Goal: Navigation & Orientation: Understand site structure

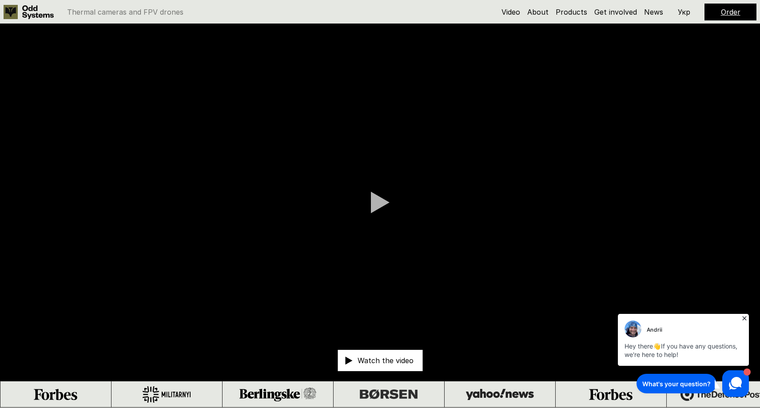
click at [390, 361] on p "Watch the video" at bounding box center [385, 360] width 56 height 7
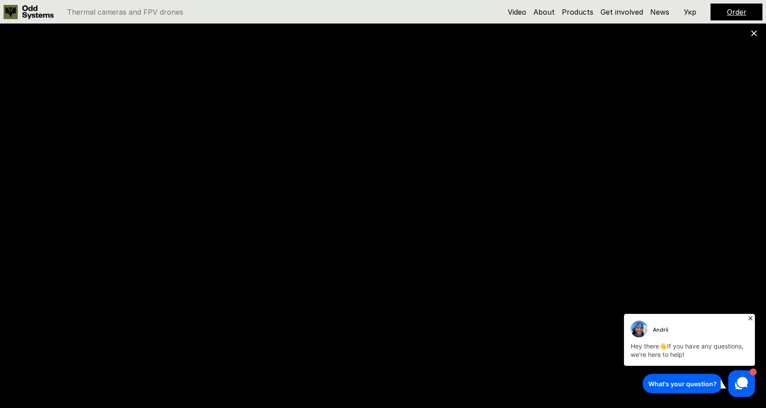
click at [750, 318] on icon at bounding box center [751, 318] width 4 height 4
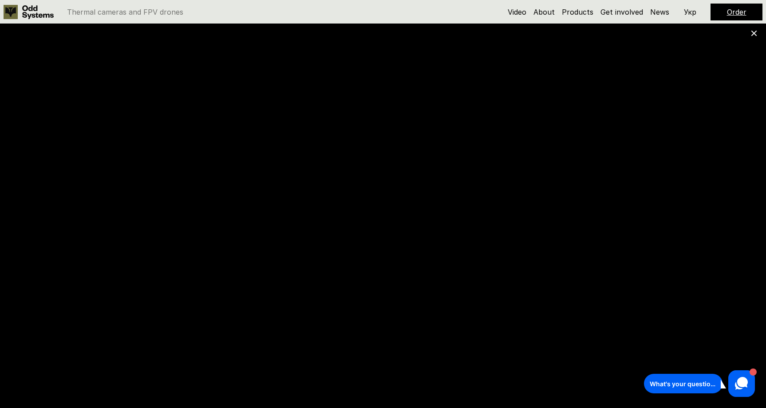
click at [754, 36] on icon at bounding box center [754, 33] width 6 height 6
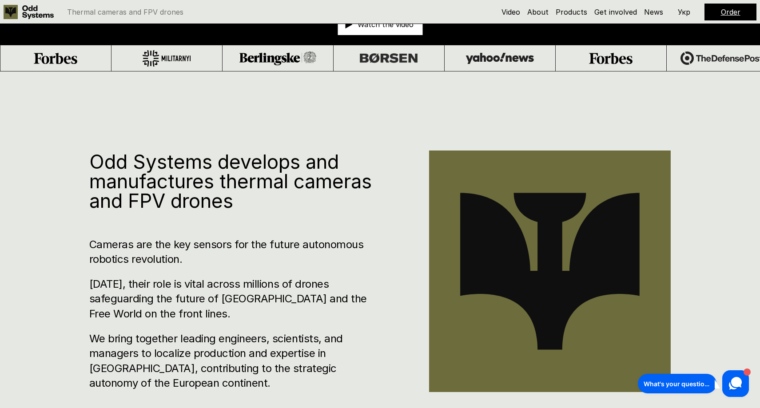
scroll to position [344, 0]
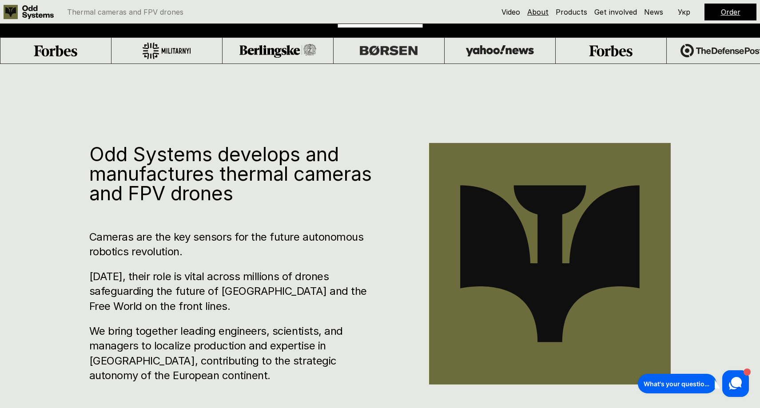
click at [538, 13] on link "About" at bounding box center [537, 12] width 21 height 9
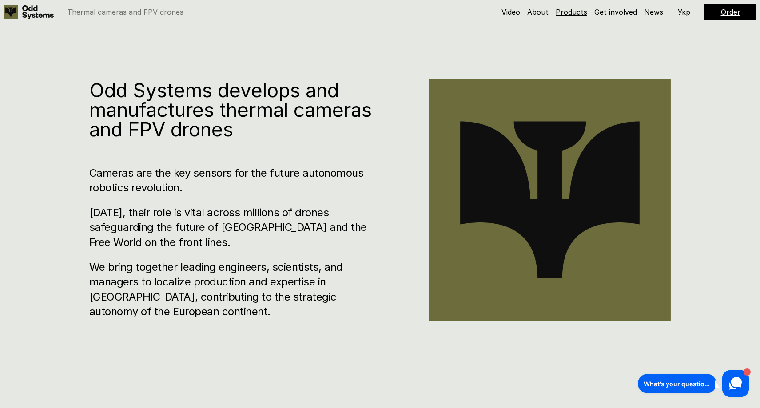
click at [576, 12] on link "Products" at bounding box center [572, 12] width 32 height 9
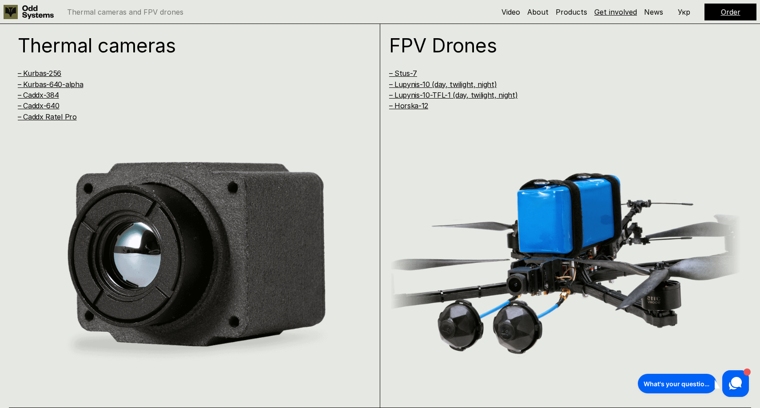
click at [619, 15] on link "Get involved" at bounding box center [615, 12] width 43 height 9
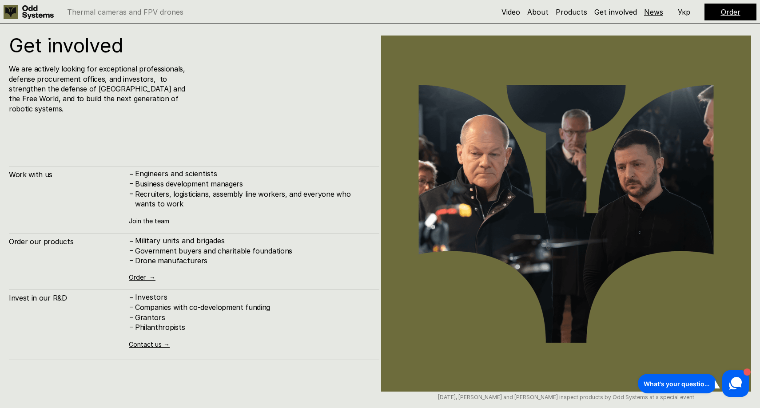
click at [654, 14] on link "News" at bounding box center [653, 12] width 19 height 9
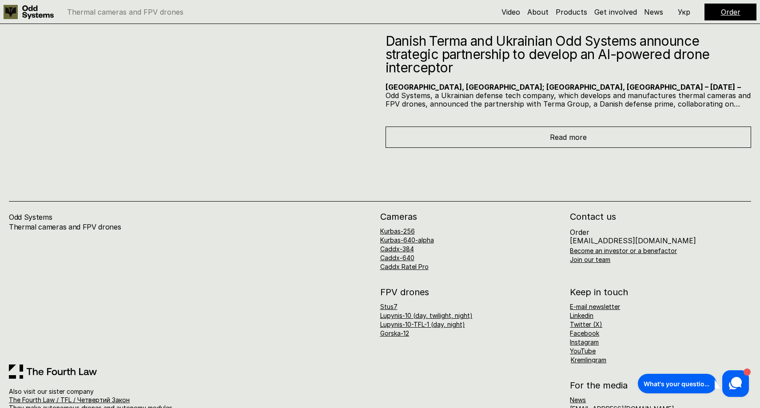
scroll to position [5624, 0]
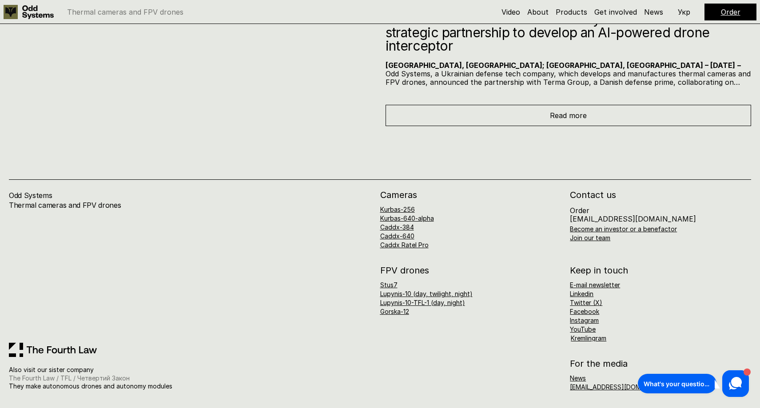
click at [97, 380] on link "The Fourth Law / TFL / Четвертий Закон" at bounding box center [69, 378] width 121 height 8
